Goal: Obtain resource: Download file/media

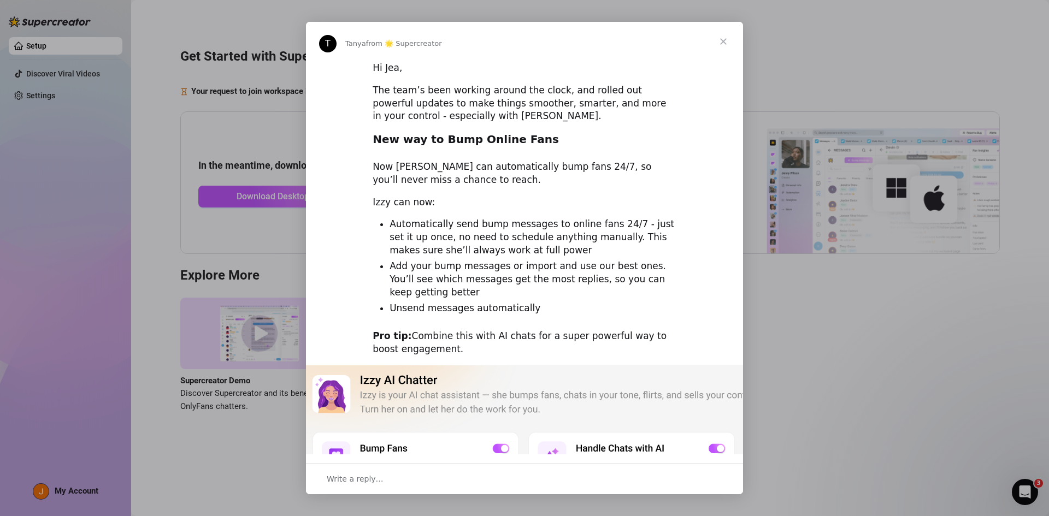
click at [722, 43] on span "Close" at bounding box center [723, 41] width 39 height 39
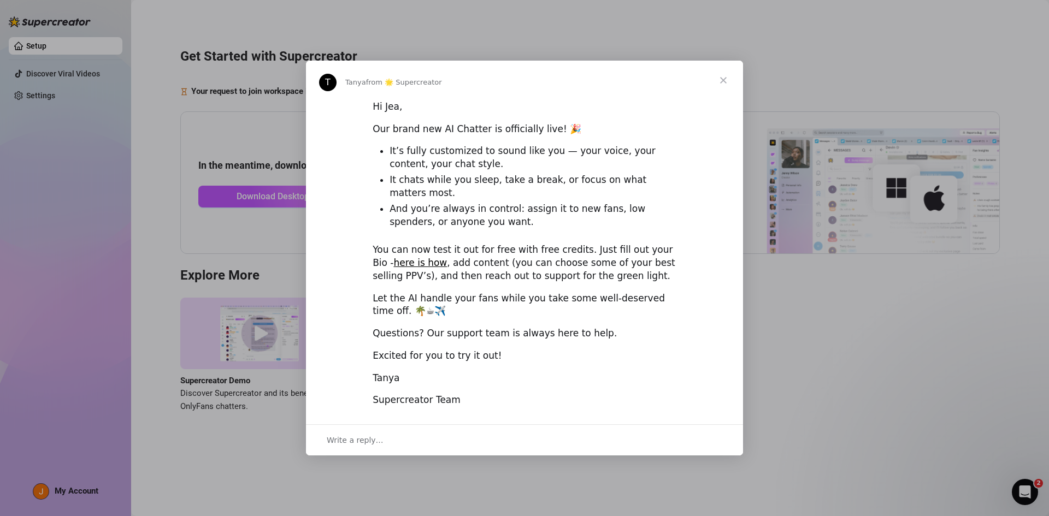
click at [720, 87] on span "Close" at bounding box center [723, 80] width 39 height 39
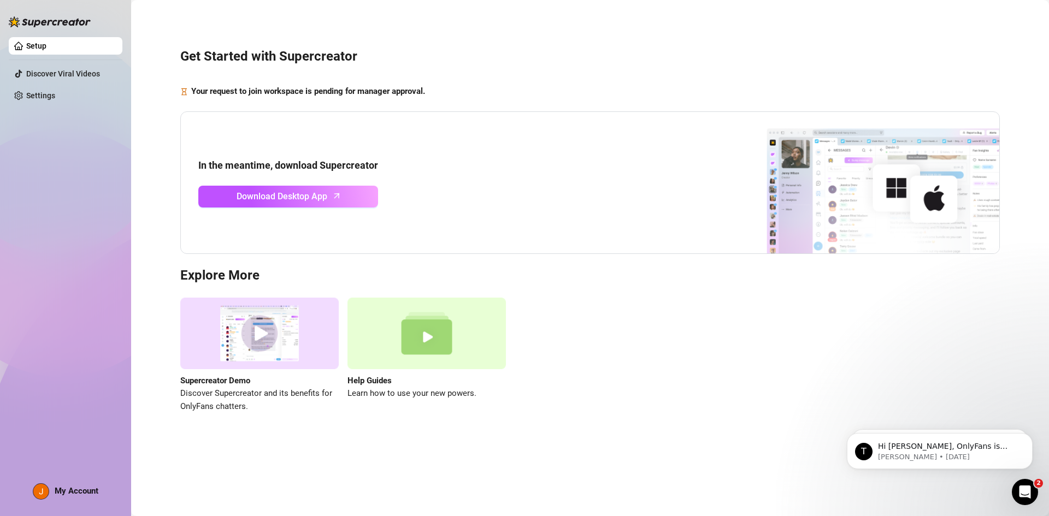
click at [290, 94] on strong "Your request to join workspace is pending for manager approval." at bounding box center [308, 91] width 234 height 10
click at [302, 198] on span "Download Desktop App" at bounding box center [282, 197] width 91 height 14
